Goal: Transaction & Acquisition: Purchase product/service

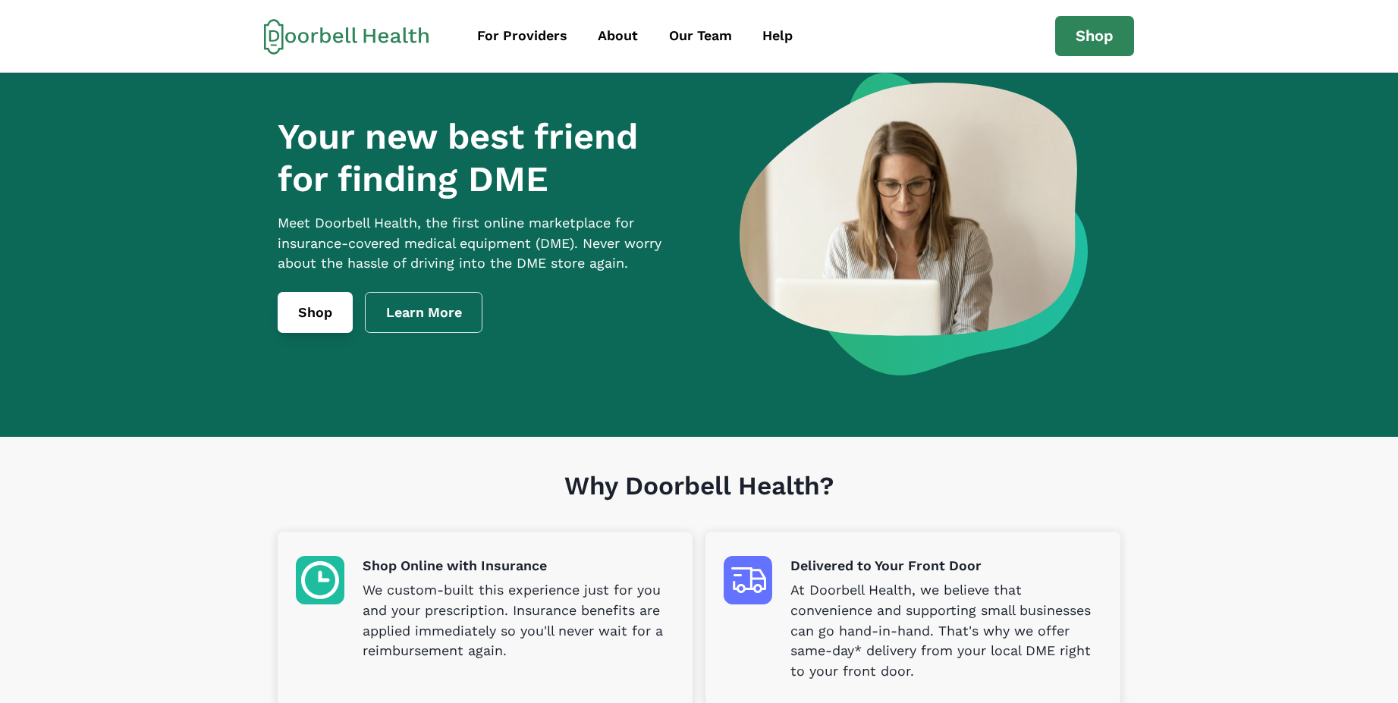
click at [336, 321] on link "Shop" at bounding box center [315, 312] width 75 height 41
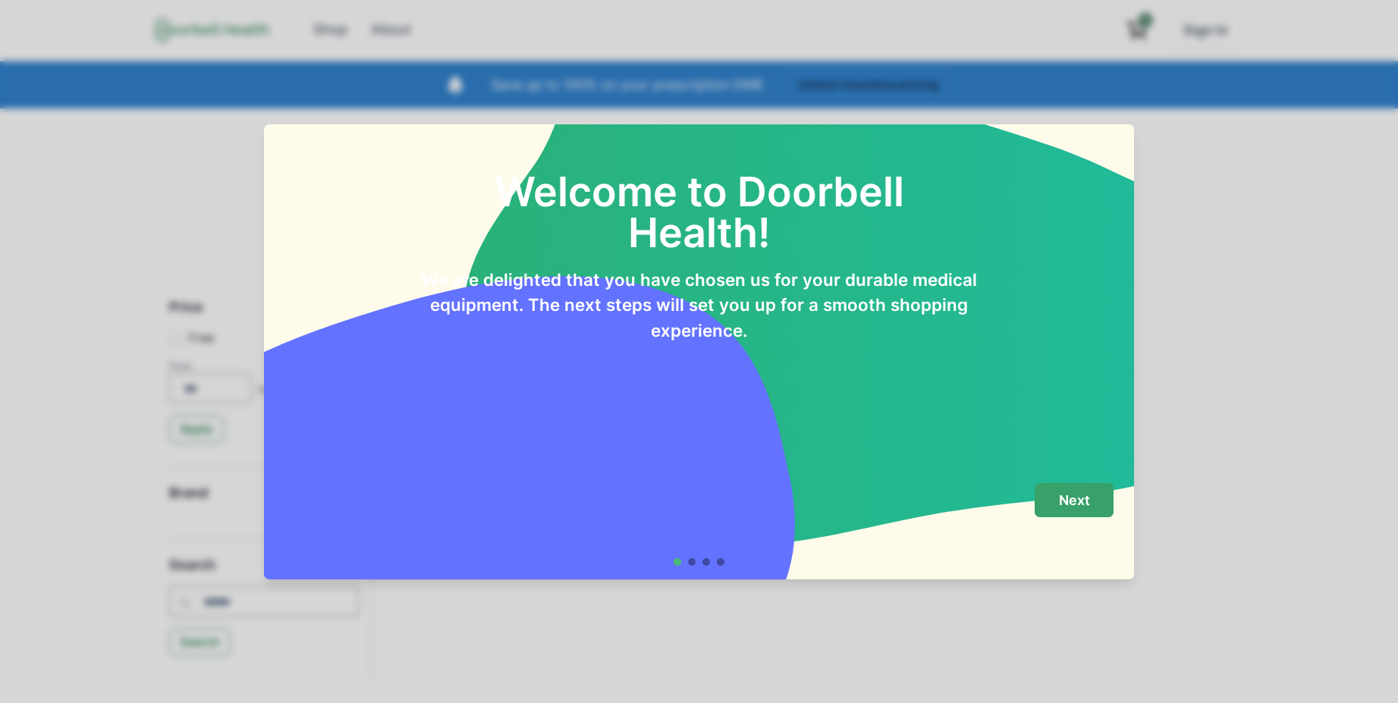
click at [1097, 506] on button "Next" at bounding box center [1074, 500] width 79 height 34
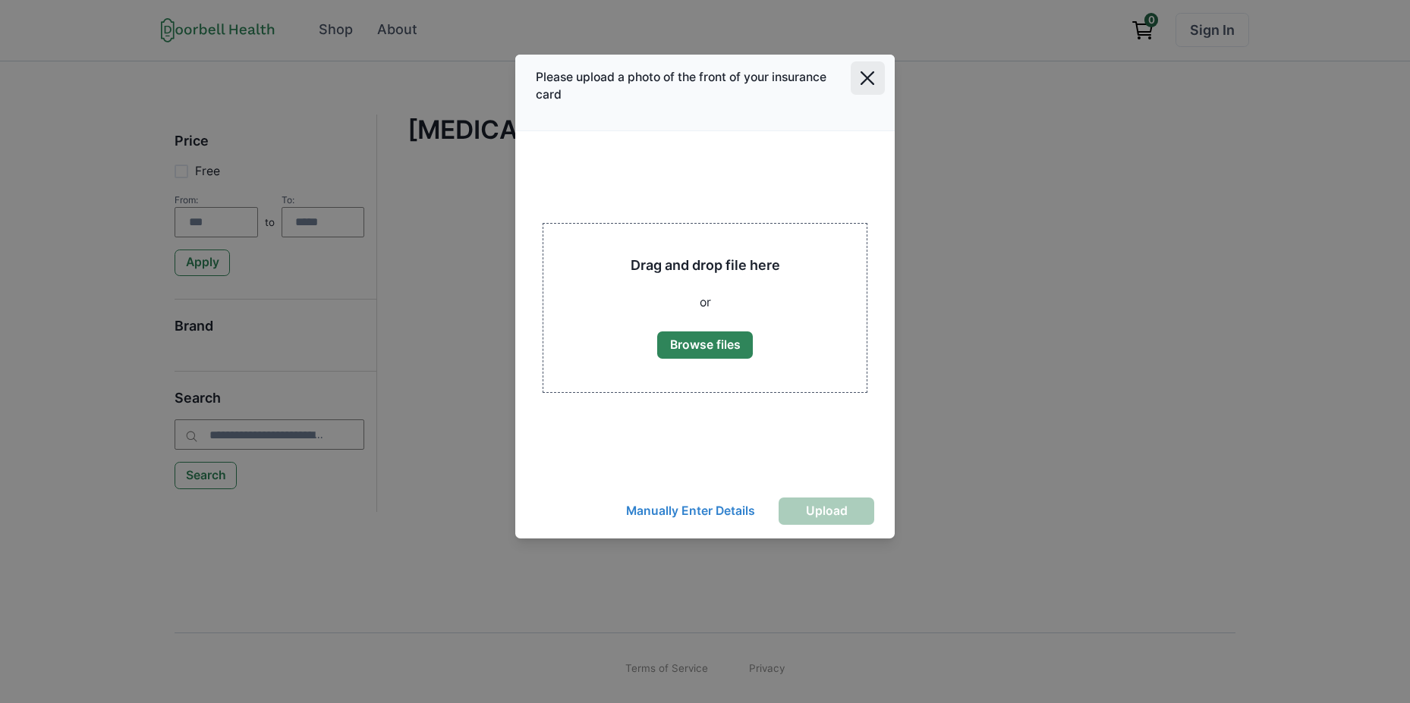
click at [869, 93] on button "Close" at bounding box center [868, 78] width 34 height 34
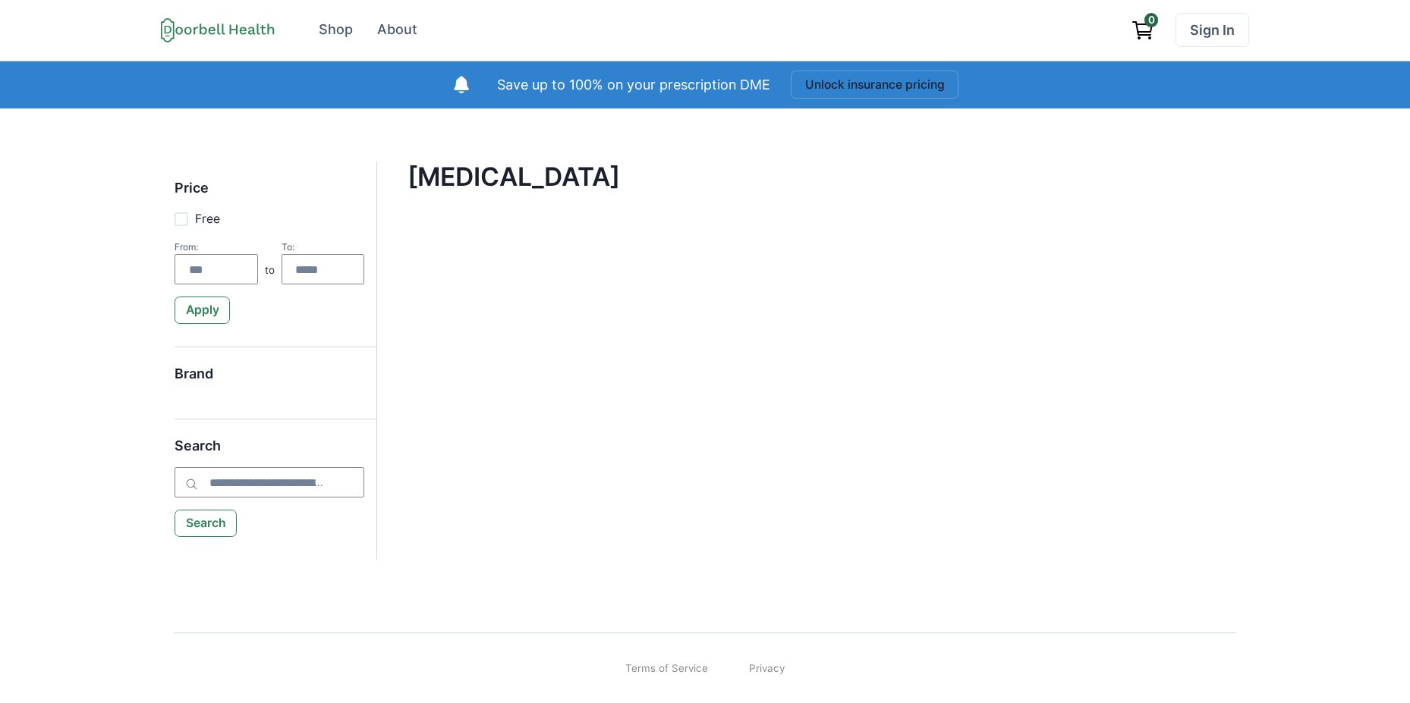
click at [528, 121] on div "Price Free From: to To: Apply Brand Search Search Compression Stockings Filter …" at bounding box center [705, 356] width 1410 height 497
